Goal: Understand process/instructions: Learn how to perform a task or action

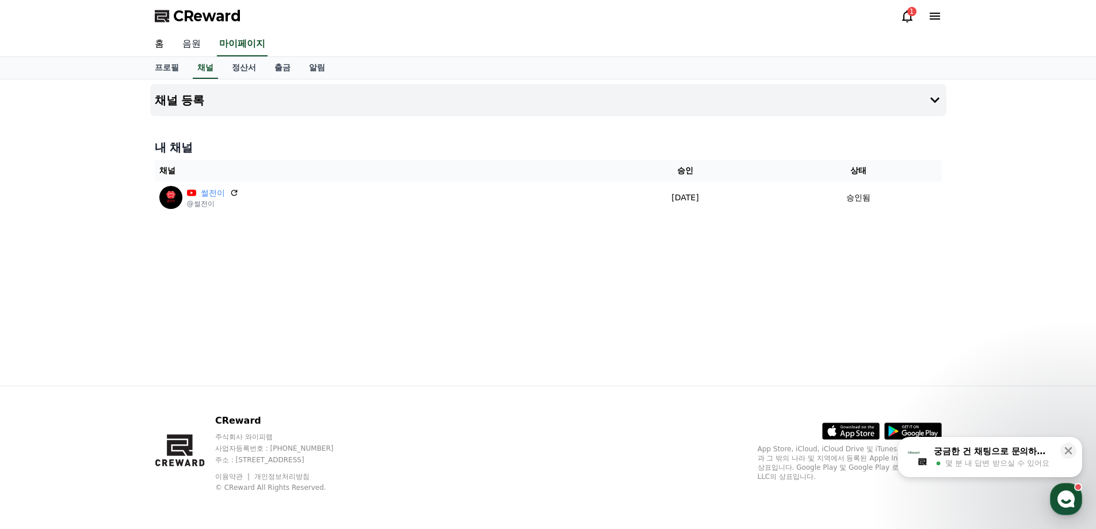
click at [201, 47] on link "음원" at bounding box center [191, 44] width 37 height 24
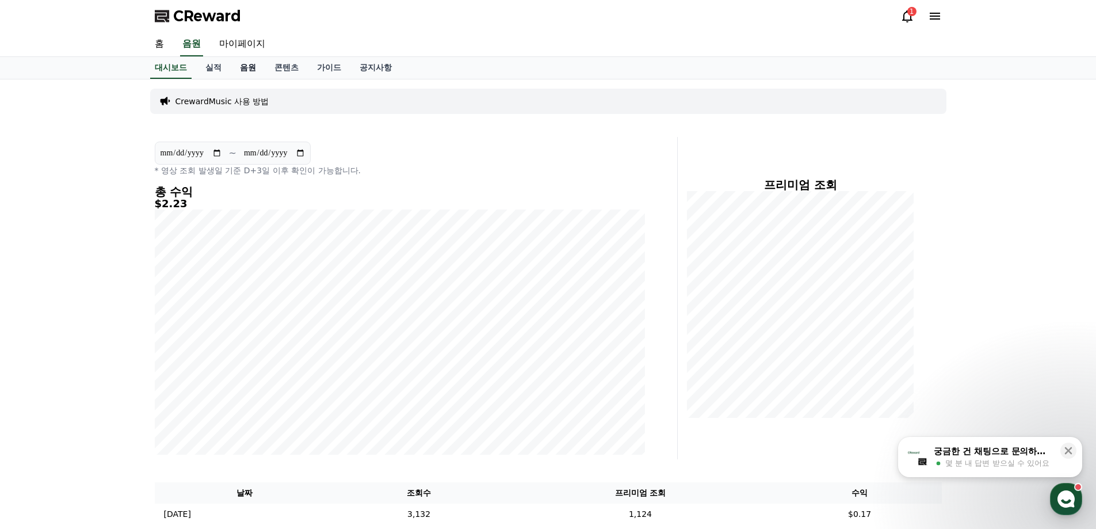
click at [249, 70] on link "음원" at bounding box center [248, 68] width 35 height 22
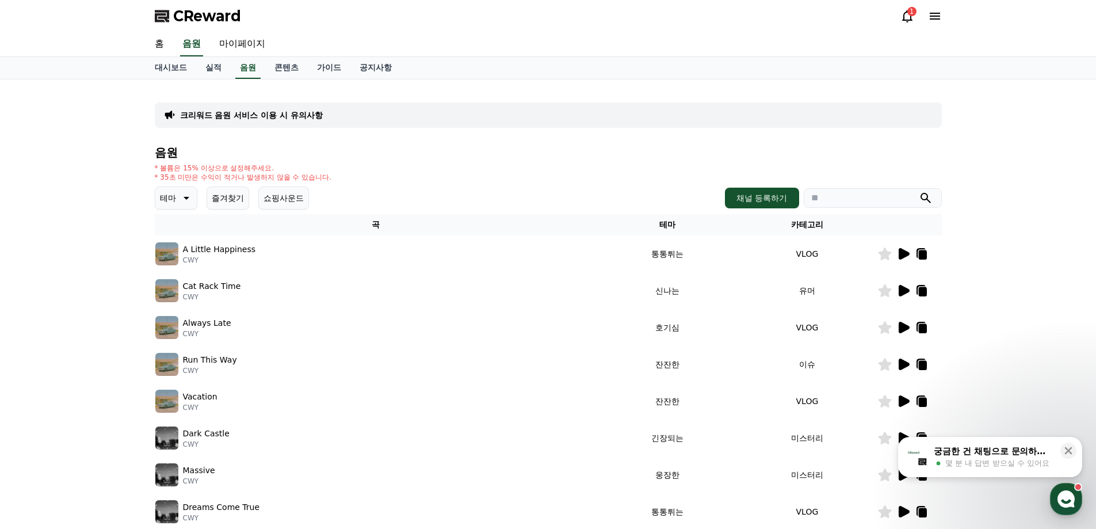
click at [902, 256] on icon at bounding box center [903, 254] width 11 height 12
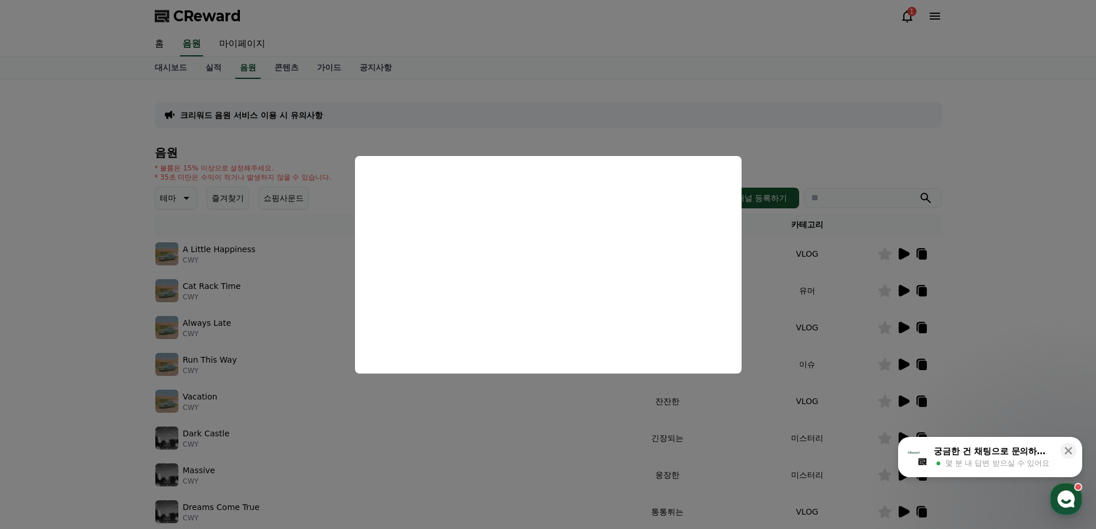
click at [1003, 285] on button "close modal" at bounding box center [548, 264] width 1096 height 529
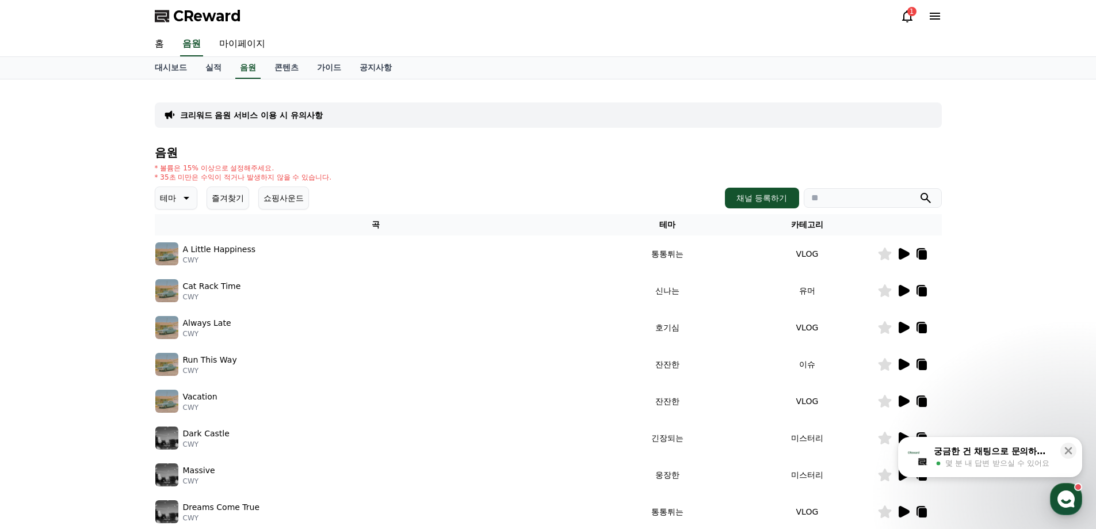
click at [899, 289] on icon at bounding box center [903, 291] width 11 height 12
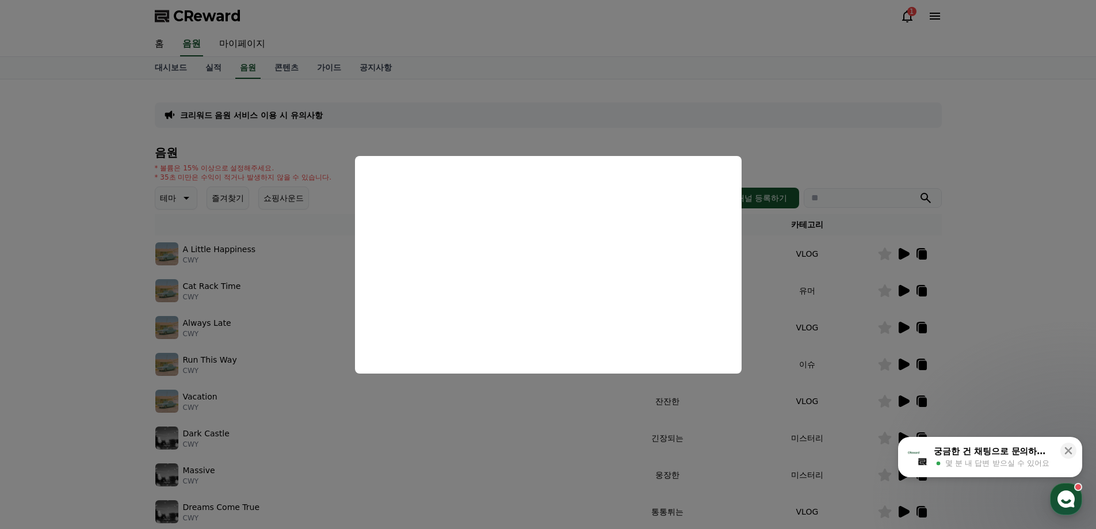
click at [1015, 275] on button "close modal" at bounding box center [548, 264] width 1096 height 529
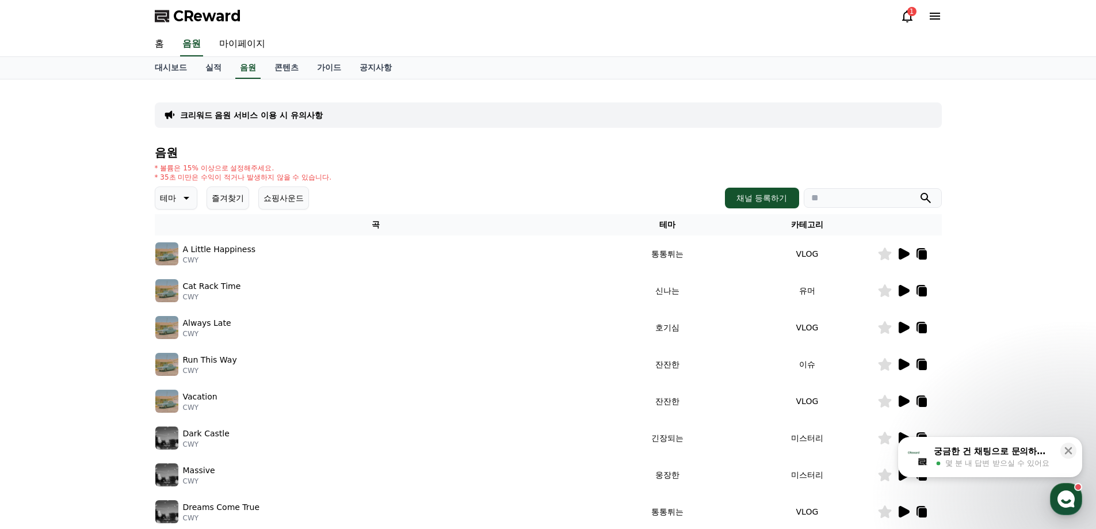
click at [906, 325] on icon at bounding box center [903, 328] width 11 height 12
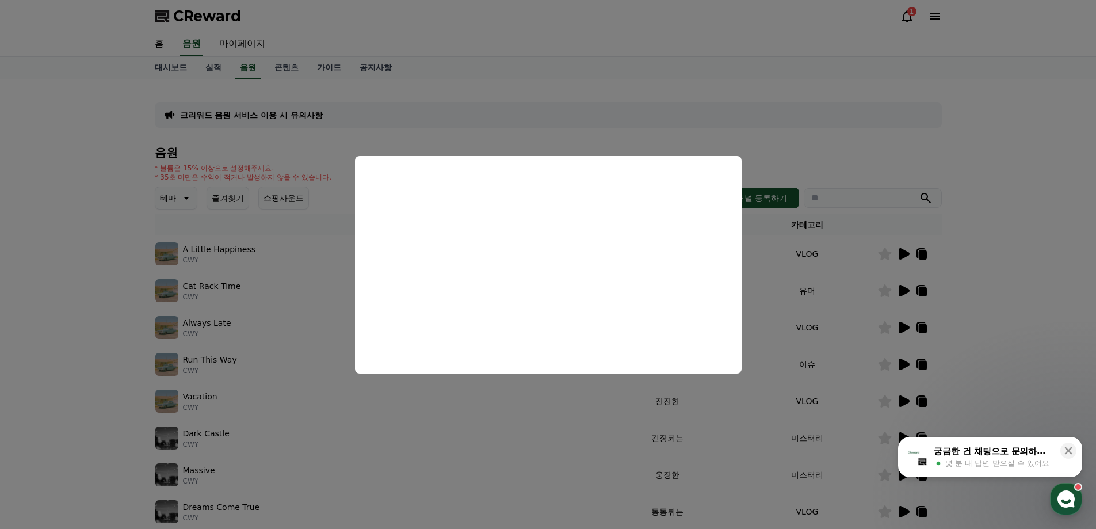
click at [1044, 299] on button "close modal" at bounding box center [548, 264] width 1096 height 529
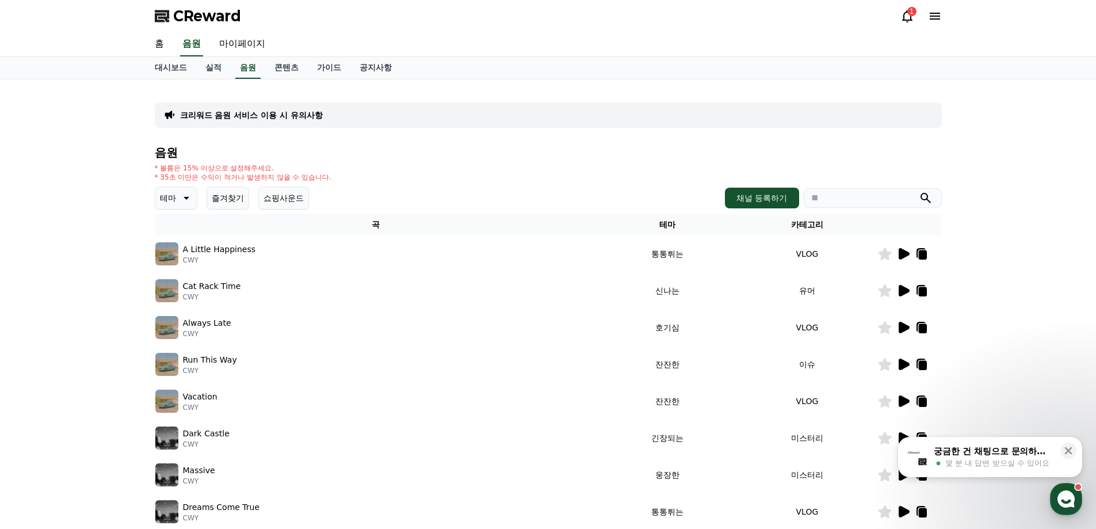
click at [898, 364] on icon at bounding box center [903, 364] width 11 height 12
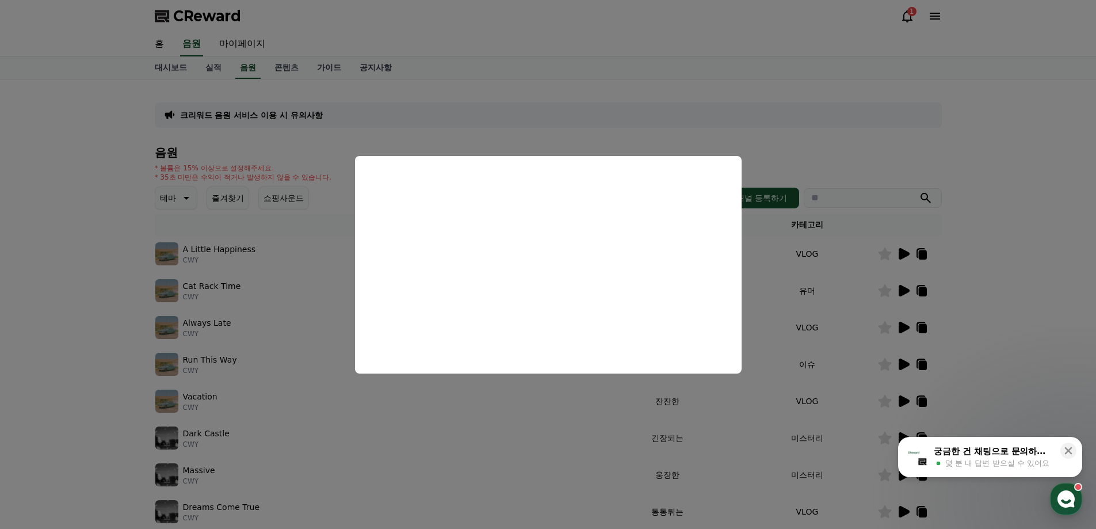
click at [977, 289] on button "close modal" at bounding box center [548, 264] width 1096 height 529
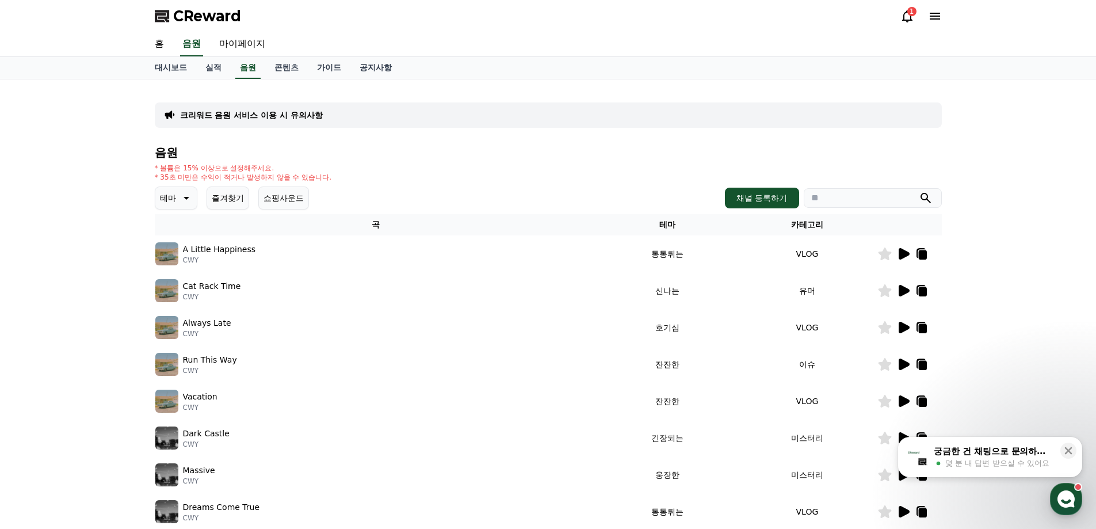
click at [905, 401] on icon at bounding box center [903, 401] width 11 height 12
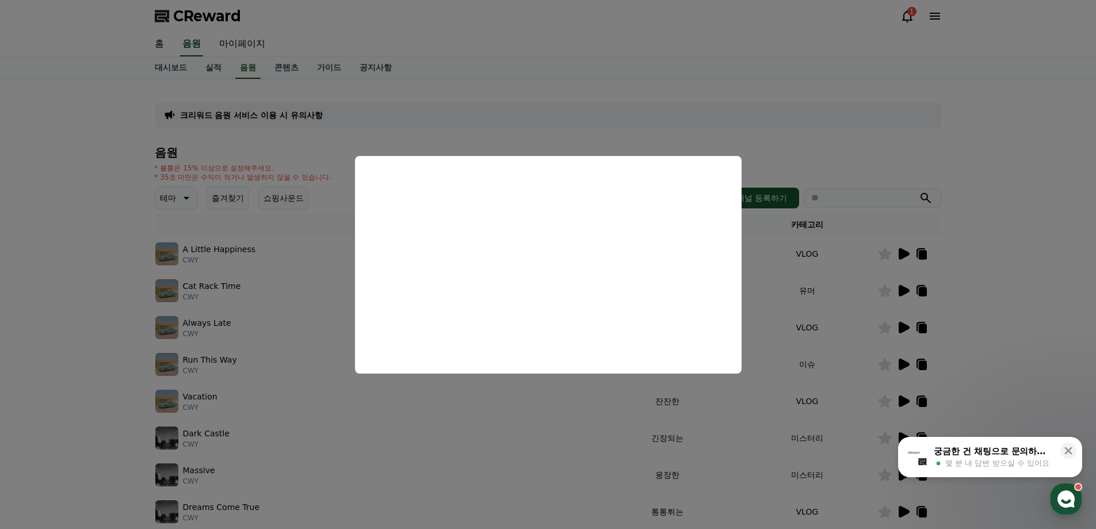
click at [1032, 308] on button "close modal" at bounding box center [548, 264] width 1096 height 529
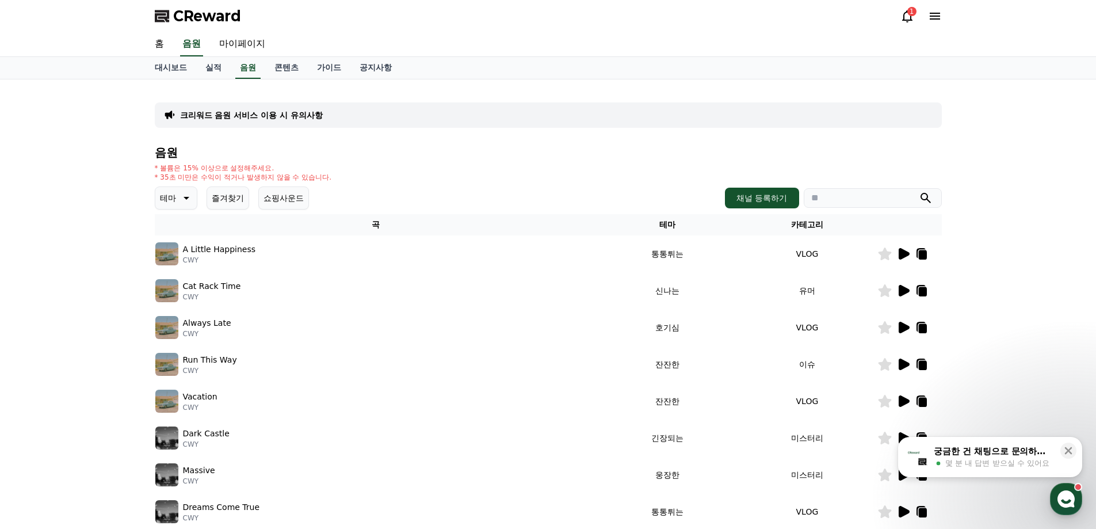
click at [886, 252] on icon at bounding box center [884, 253] width 13 height 13
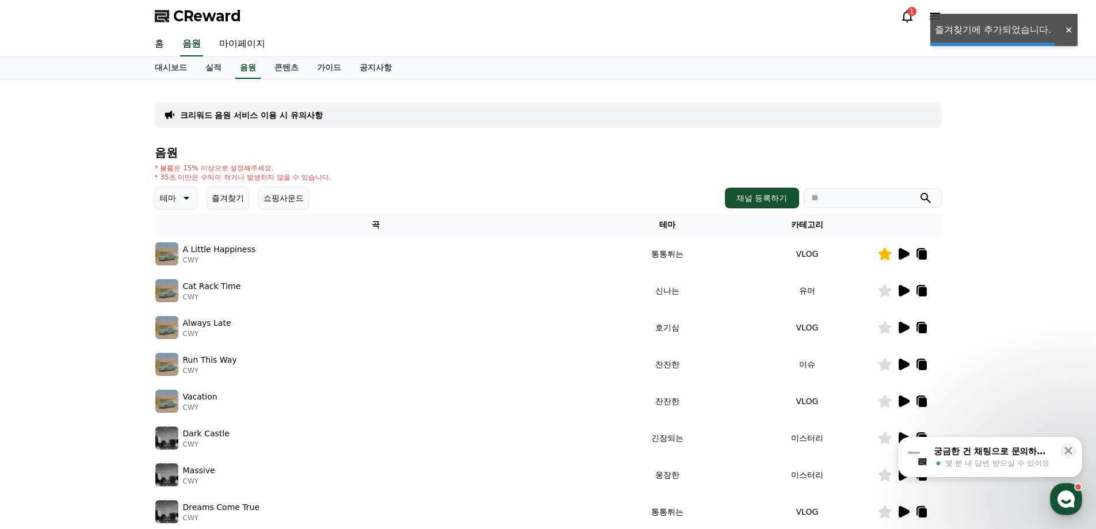
click at [883, 292] on icon at bounding box center [884, 290] width 13 height 13
click at [900, 290] on icon at bounding box center [903, 291] width 11 height 12
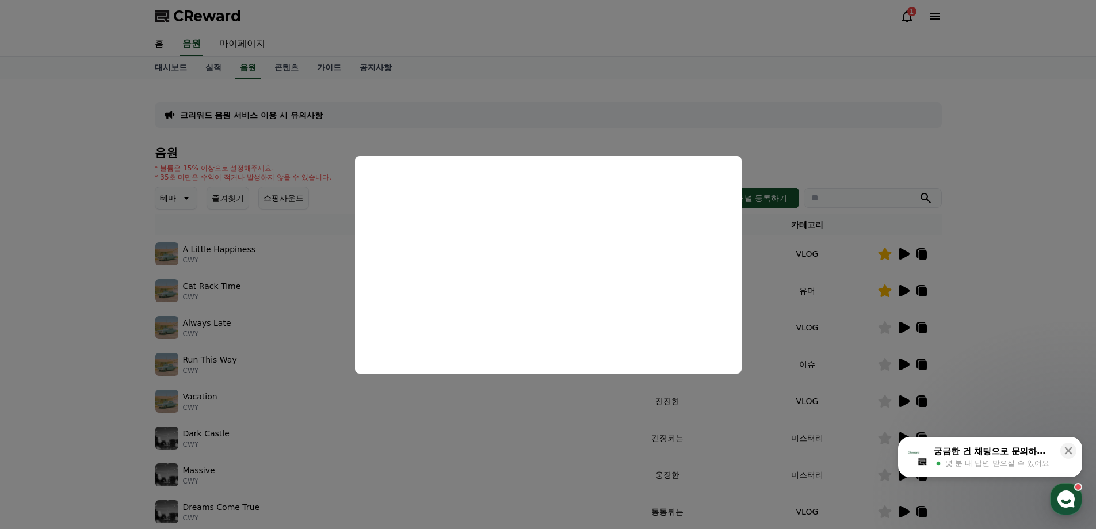
click at [982, 322] on button "close modal" at bounding box center [548, 264] width 1096 height 529
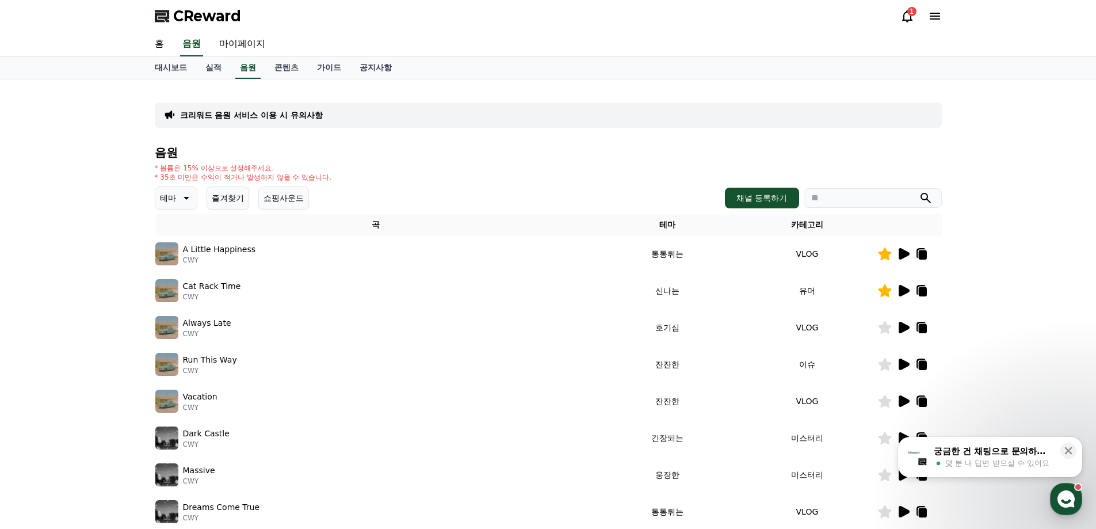
click at [903, 250] on icon at bounding box center [903, 254] width 11 height 12
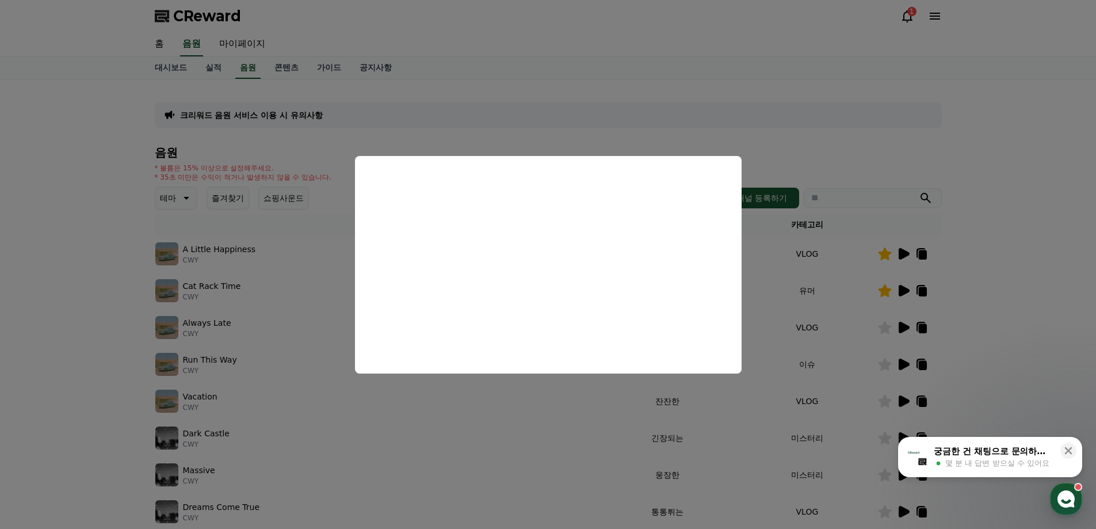
drag, startPoint x: 1067, startPoint y: 449, endPoint x: 1020, endPoint y: 423, distance: 53.3
click at [1068, 449] on icon at bounding box center [1068, 451] width 12 height 12
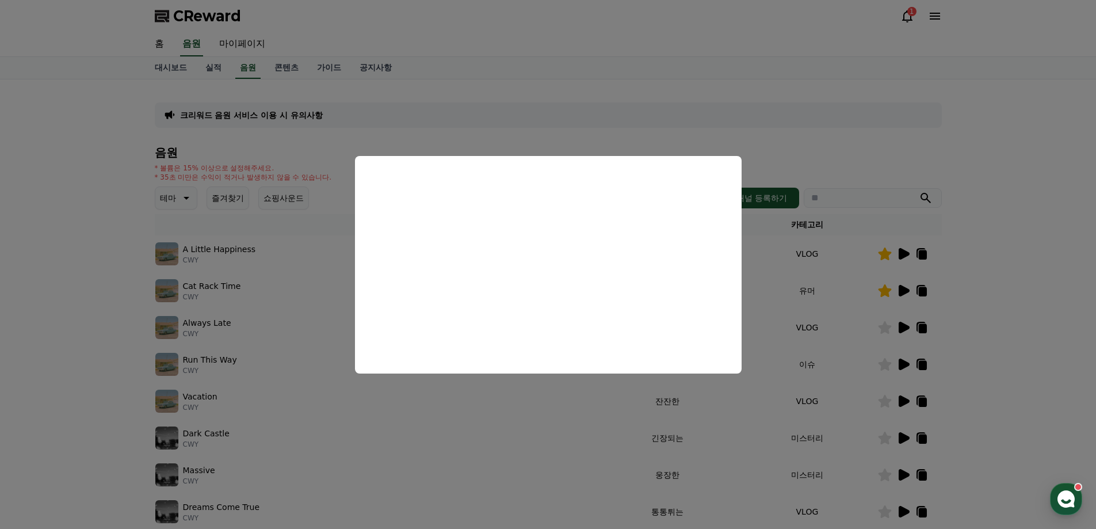
click at [1026, 318] on button "close modal" at bounding box center [548, 264] width 1096 height 529
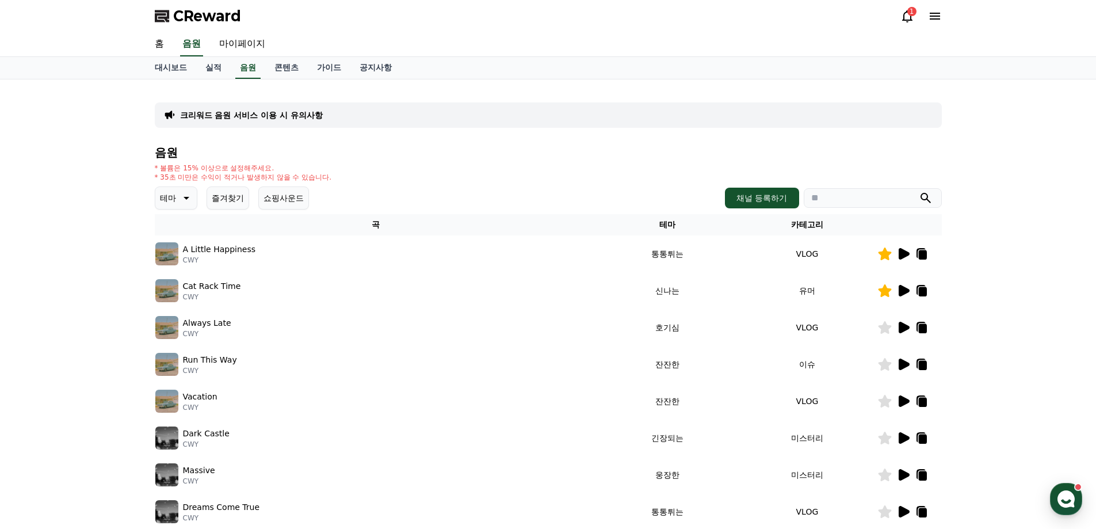
click at [922, 250] on icon at bounding box center [922, 254] width 14 height 14
click at [452, 136] on div "크리워드 음원 서비스 이용 시 유의사항 음원 * 볼륨은 15% 이상으로 설정해주세요. * 35초 미만은 수익이 적거나 발생하지 않을 수 있습니…" at bounding box center [548, 358] width 787 height 538
click at [331, 69] on link "가이드" at bounding box center [329, 68] width 43 height 22
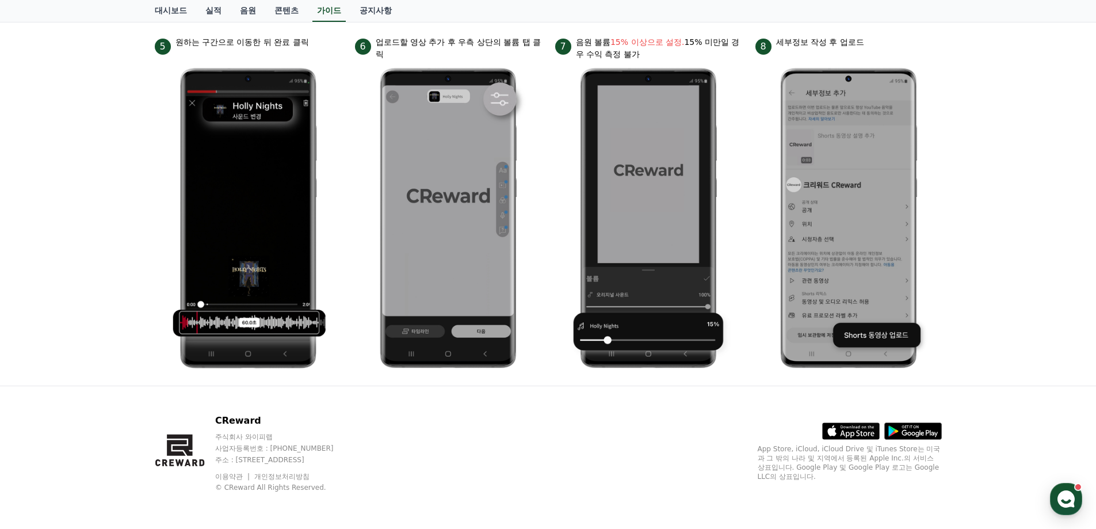
scroll to position [477, 0]
